Goal: Information Seeking & Learning: Learn about a topic

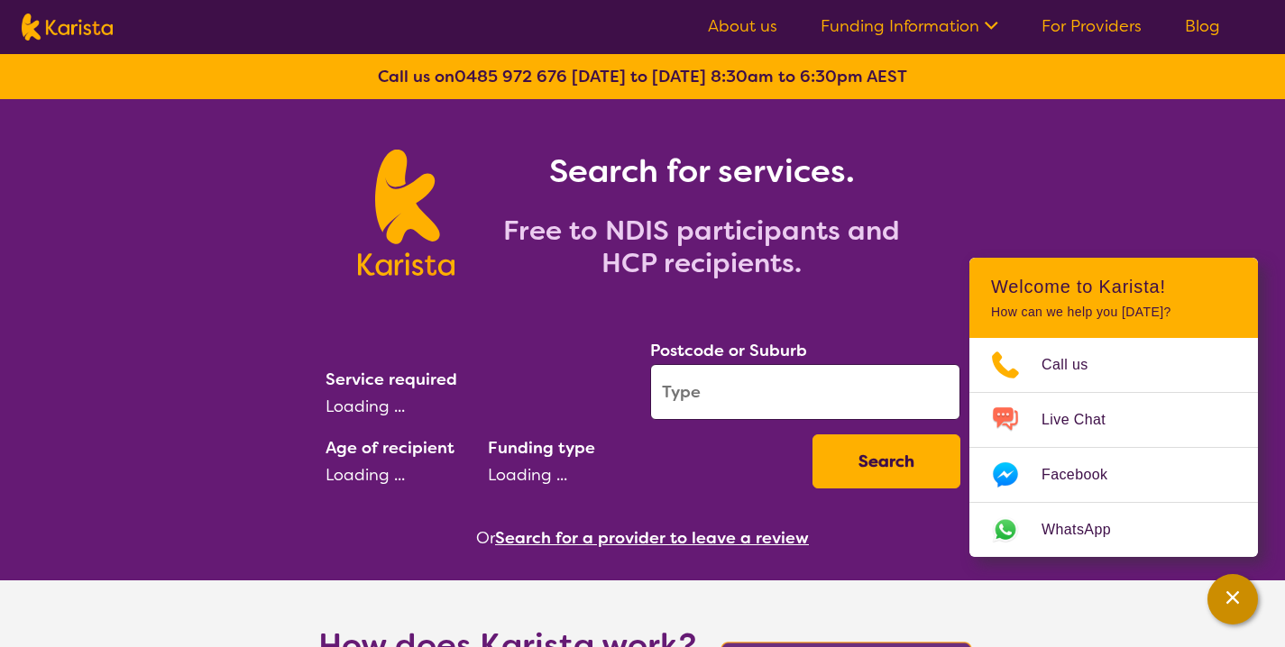
click at [1221, 593] on div "Channel Menu" at bounding box center [1232, 600] width 36 height 40
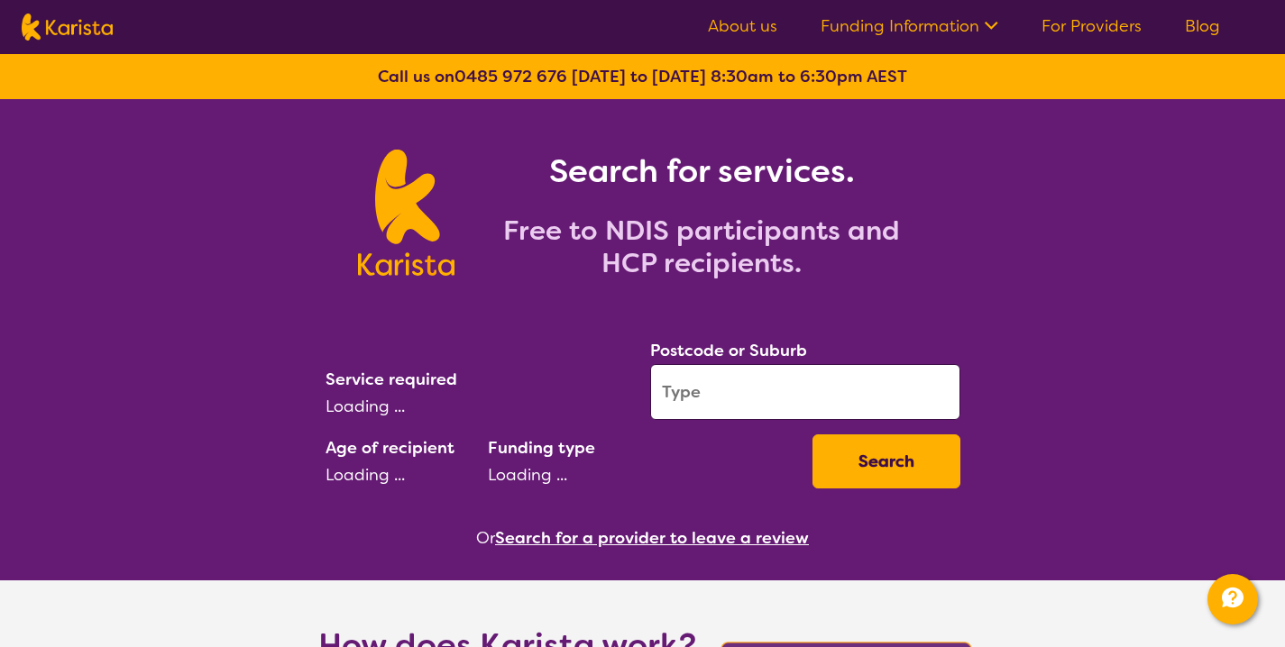
click at [1192, 31] on link "Blog" at bounding box center [1201, 26] width 35 height 22
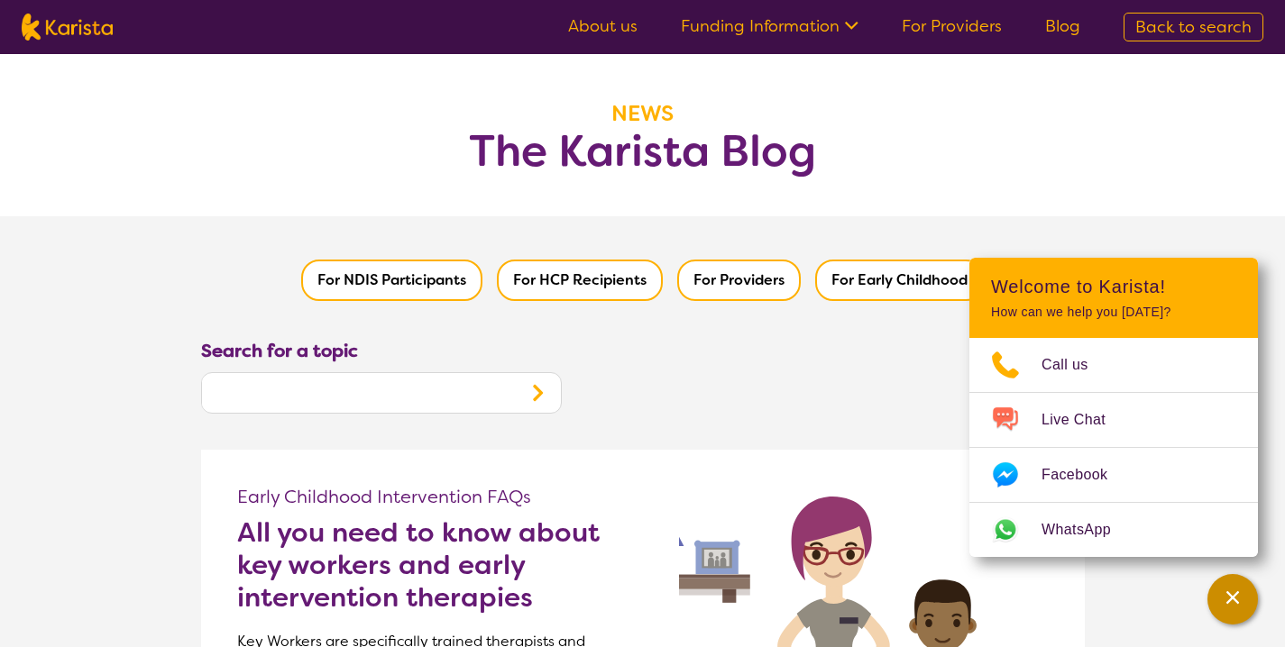
click at [1233, 605] on icon "Channel Menu" at bounding box center [1232, 598] width 18 height 18
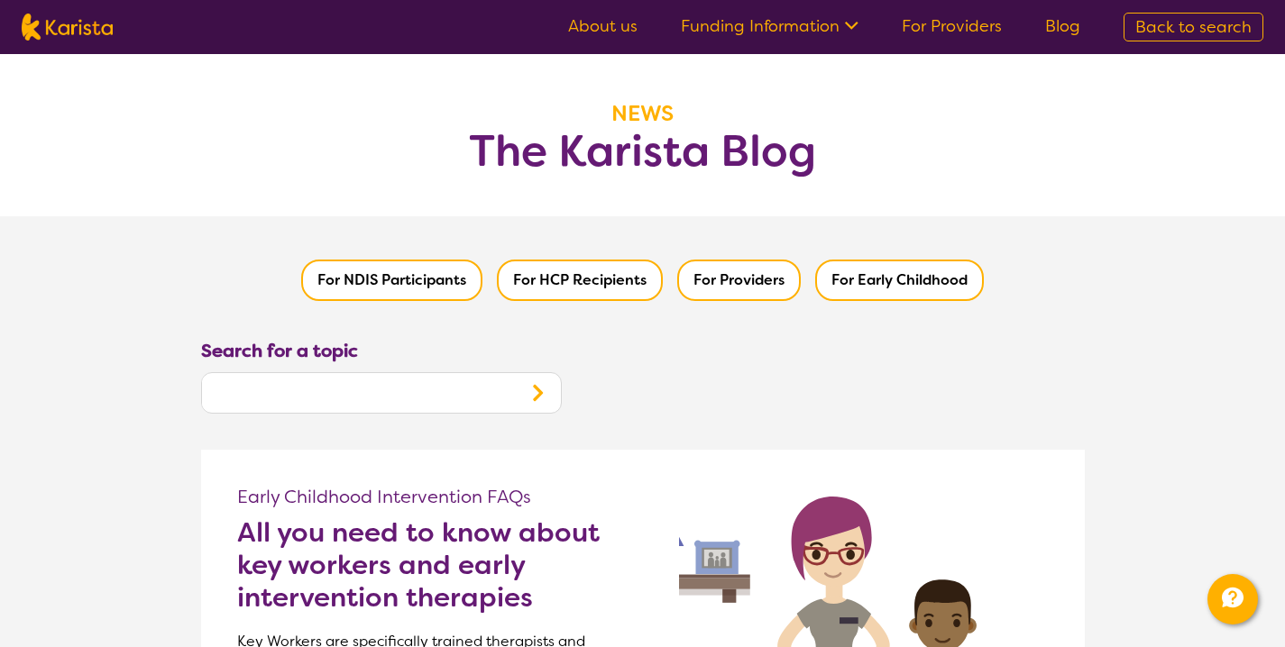
click at [631, 18] on link "About us" at bounding box center [602, 26] width 69 height 22
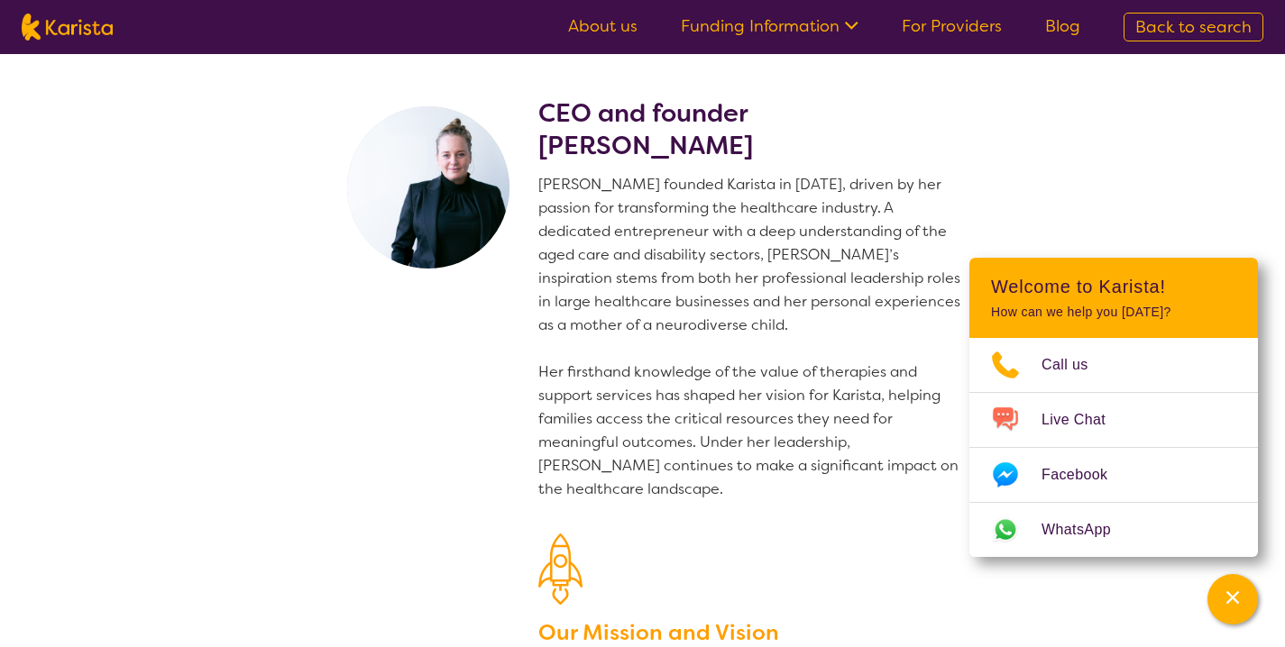
click at [80, 23] on img at bounding box center [67, 27] width 91 height 27
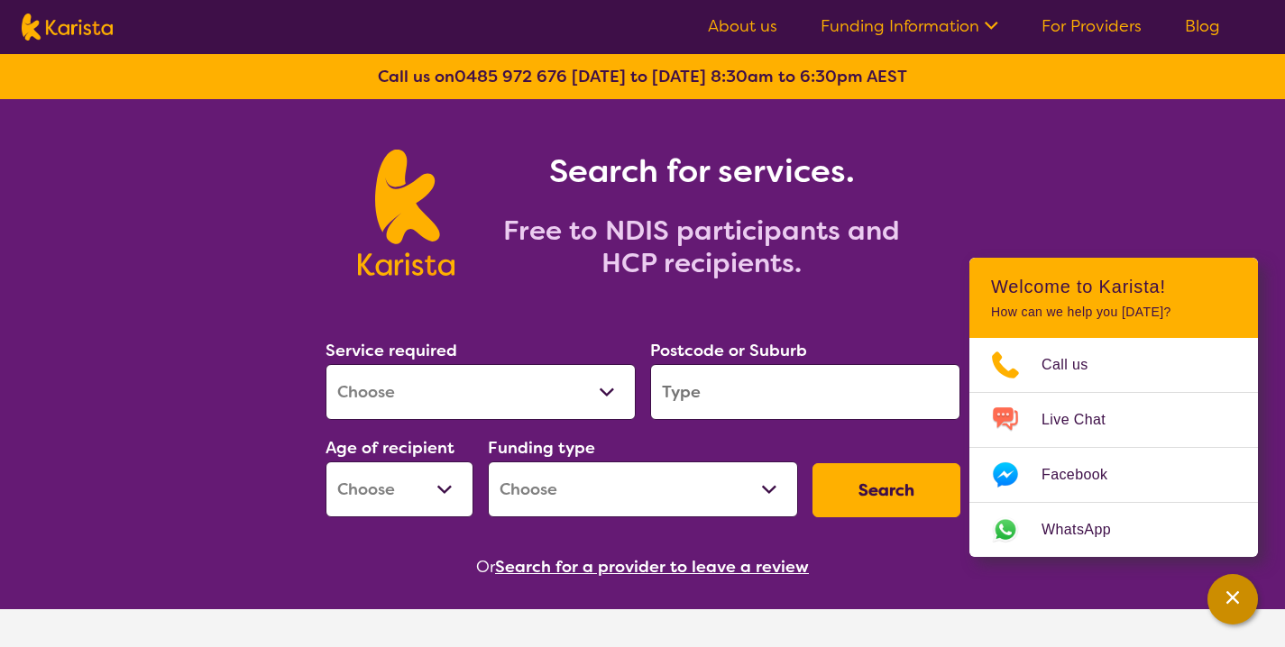
click at [1219, 610] on div "Channel Menu" at bounding box center [1232, 600] width 36 height 40
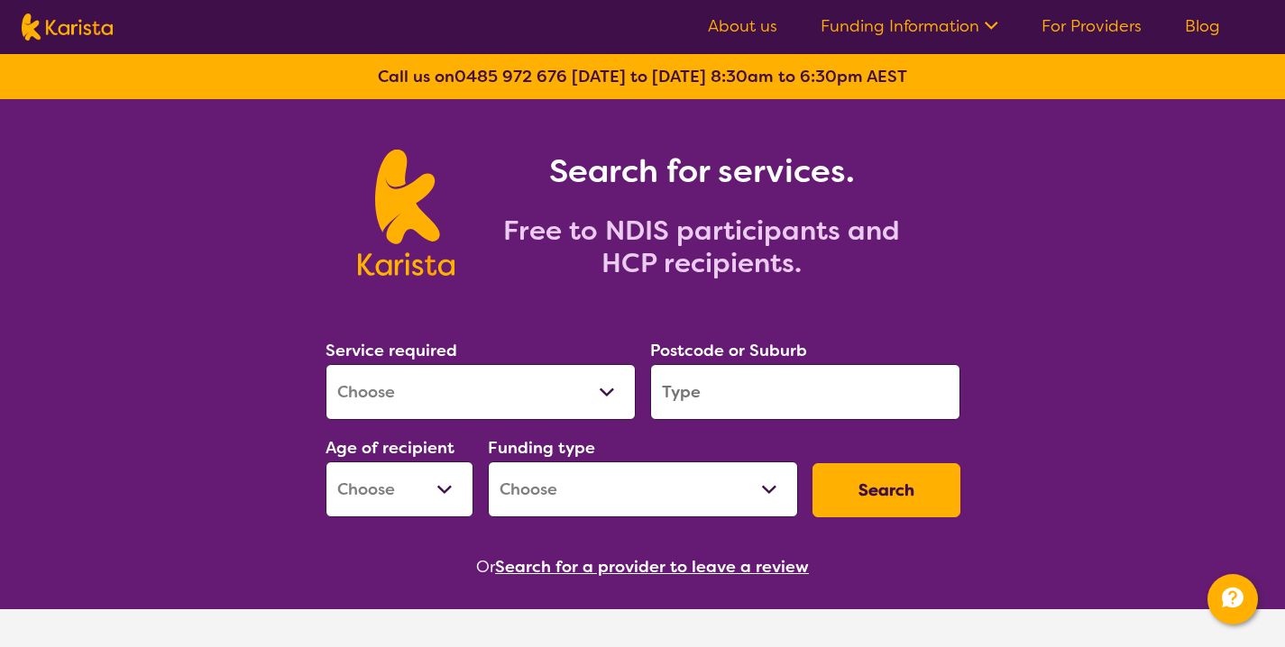
click at [1212, 32] on link "Blog" at bounding box center [1201, 26] width 35 height 22
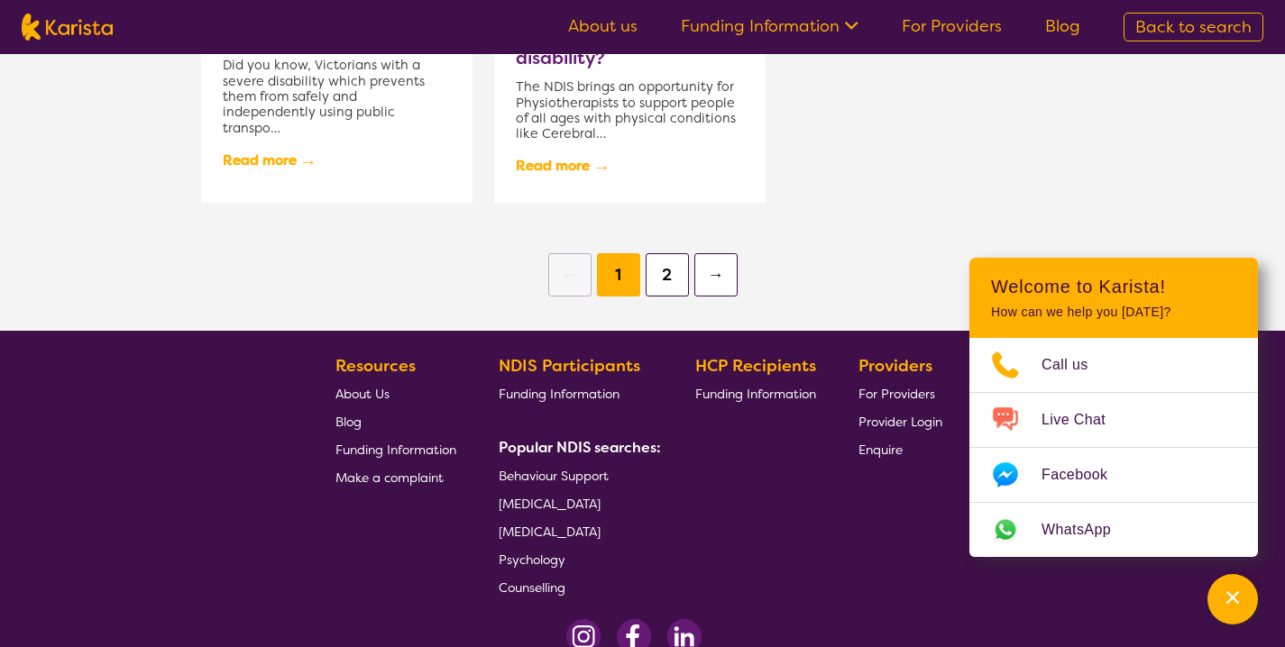
scroll to position [1665, 0]
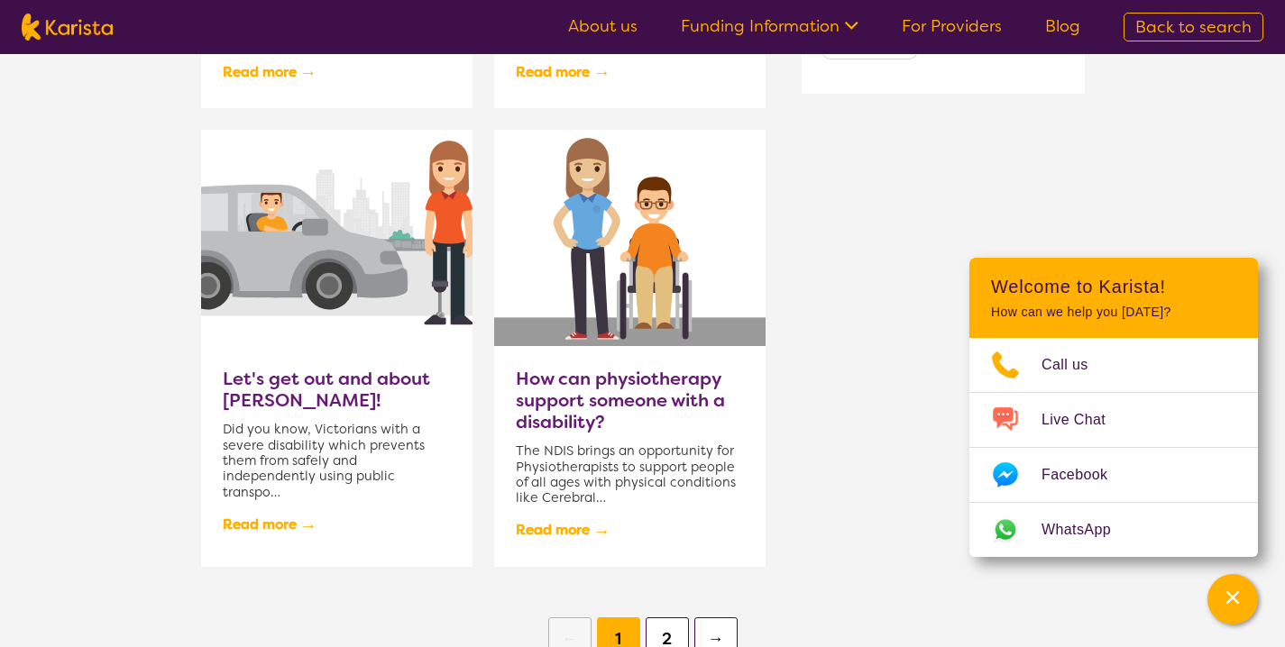
click at [636, 380] on h3 "How can physiotherapy support someone with a disability?" at bounding box center [630, 400] width 228 height 65
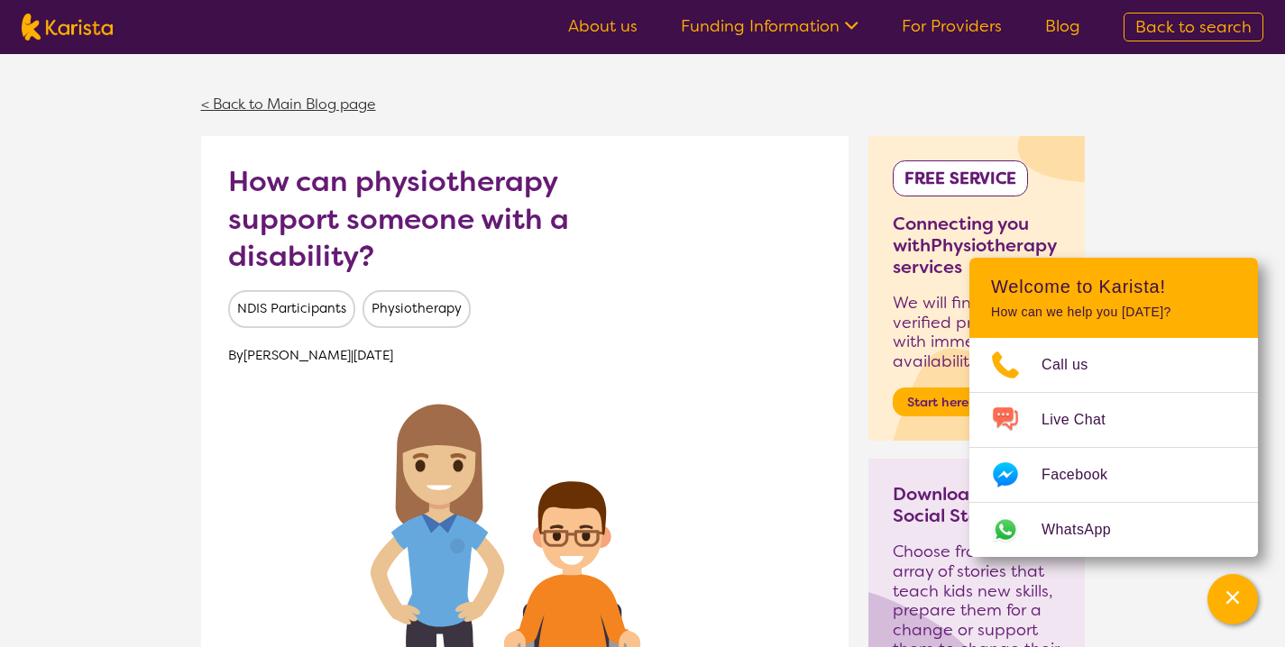
click at [367, 105] on link "< Back to Main Blog page" at bounding box center [288, 104] width 175 height 19
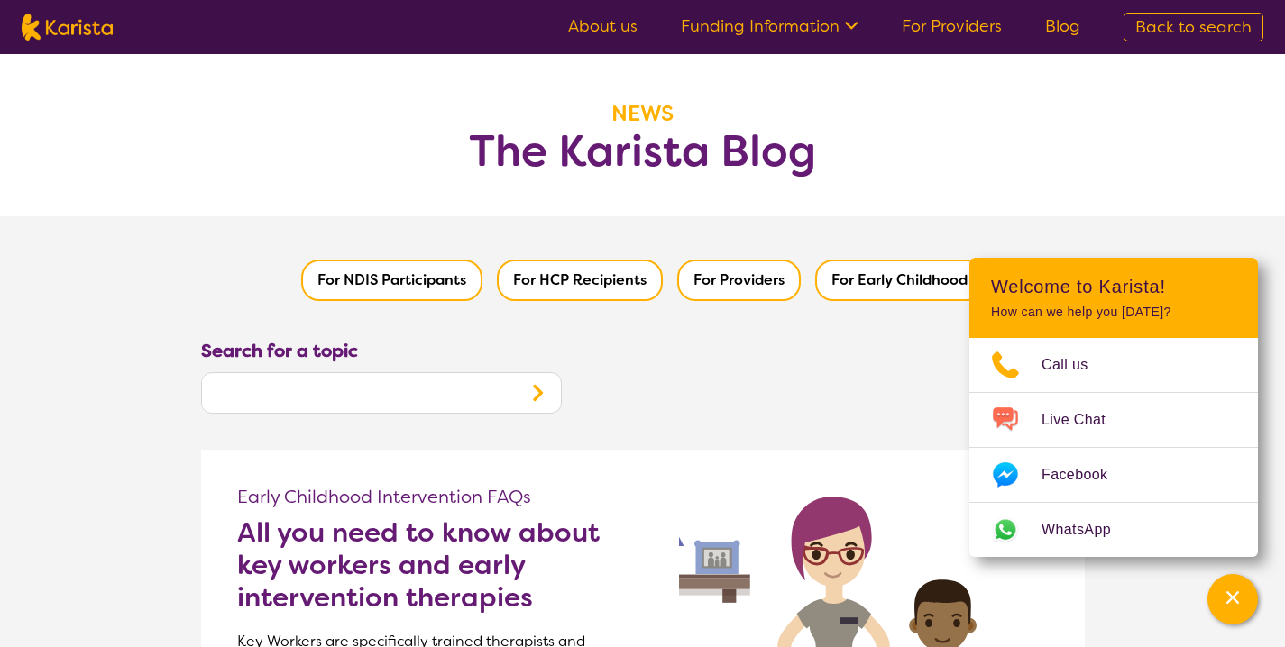
click at [401, 274] on button "For NDIS Participants" at bounding box center [391, 280] width 181 height 41
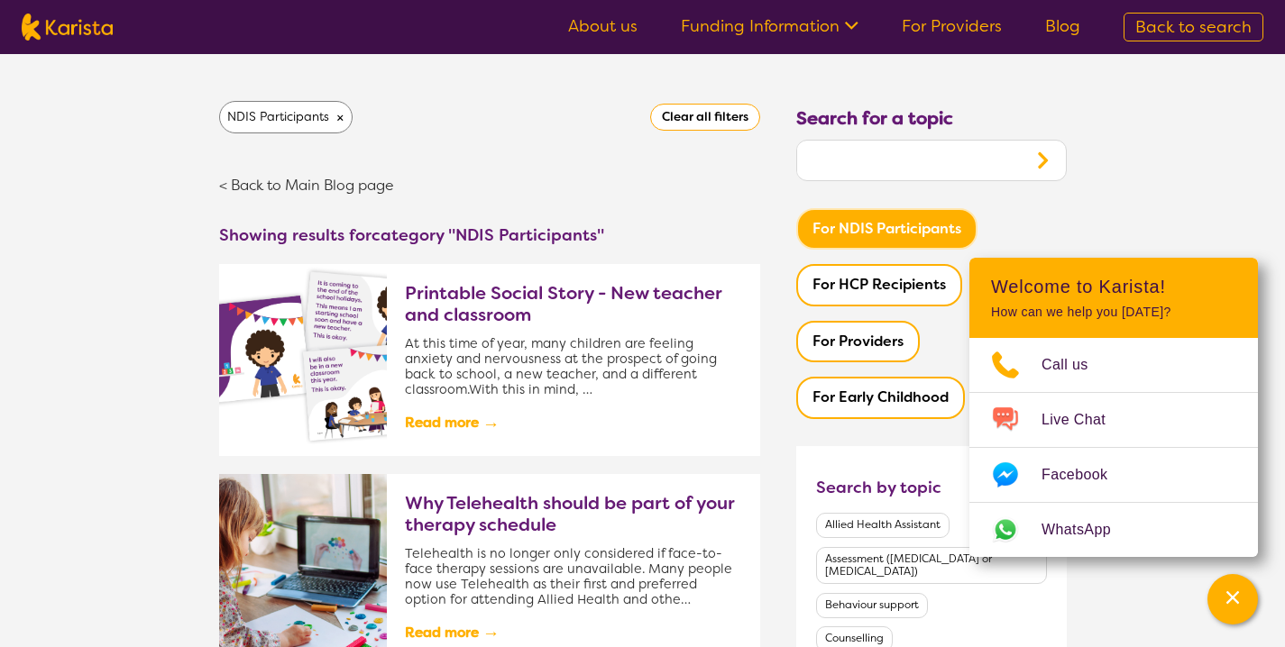
click at [341, 117] on span "×" at bounding box center [340, 117] width 8 height 27
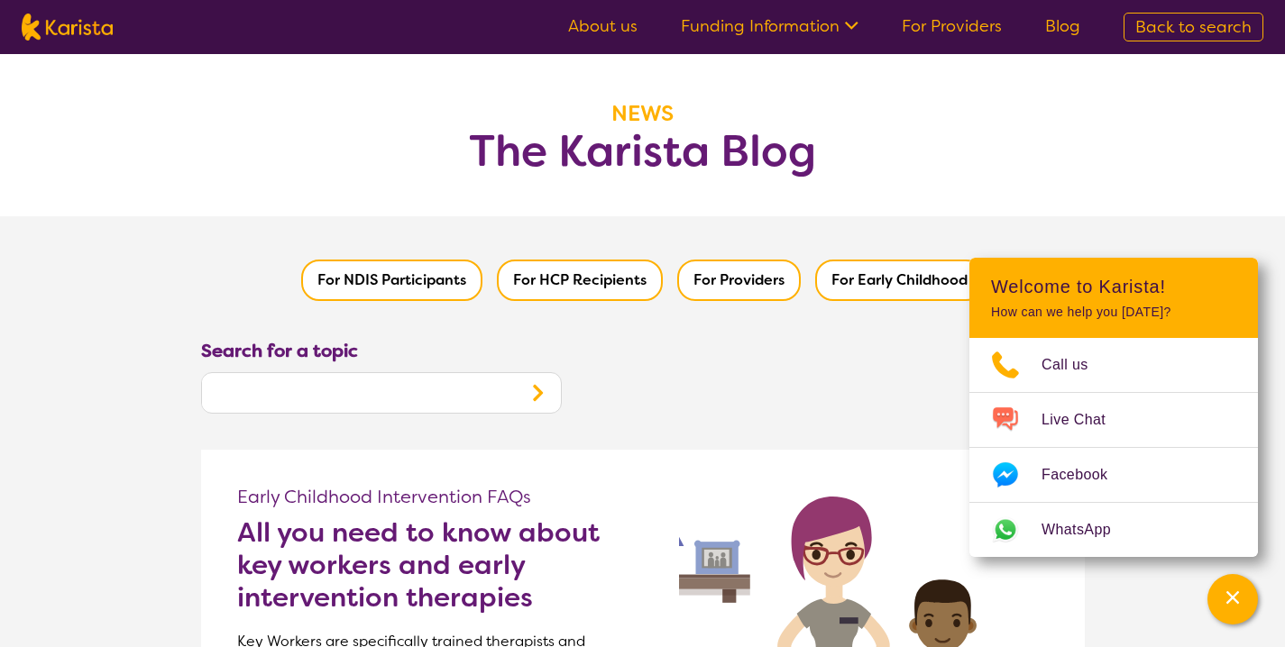
click at [97, 27] on img at bounding box center [67, 27] width 91 height 27
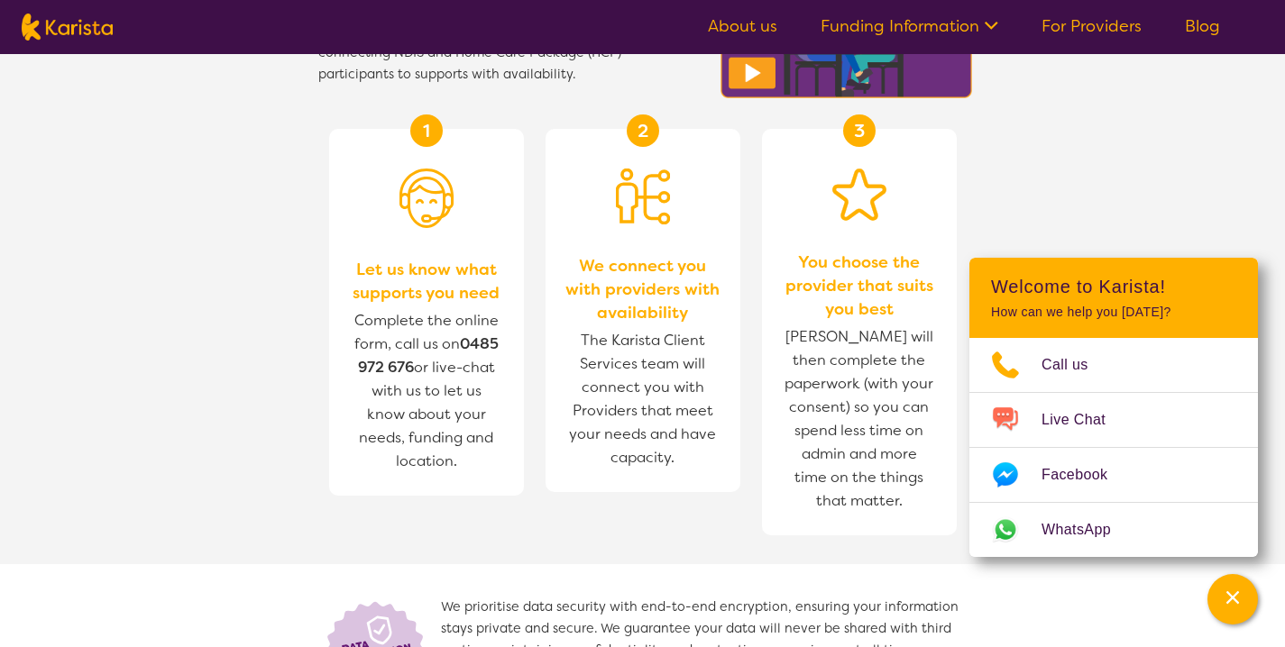
scroll to position [927, 0]
